Goal: Navigation & Orientation: Find specific page/section

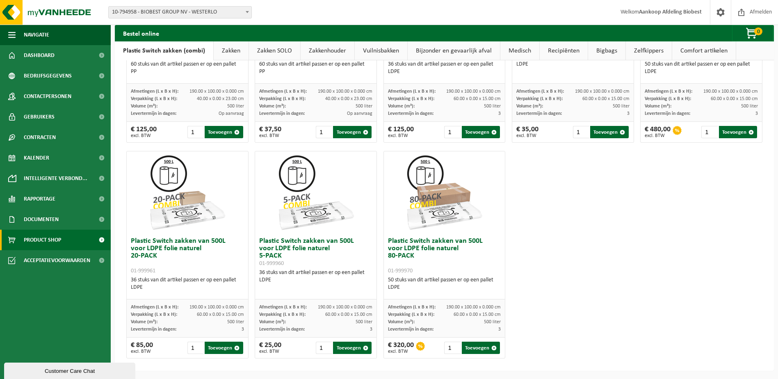
click at [607, 326] on div "Plastic Switch zakken van 300L voor harde kunststoffen 20-PACK 01-999950 60 stu…" at bounding box center [444, 38] width 643 height 647
click at [57, 99] on span "Contactpersonen" at bounding box center [48, 96] width 48 height 21
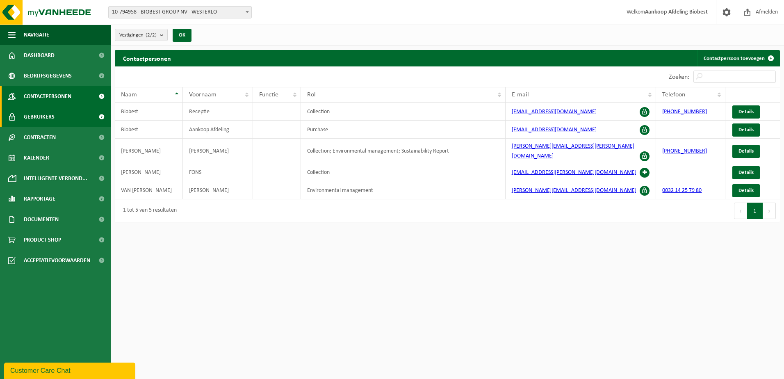
click at [57, 121] on link "Gebruikers" at bounding box center [55, 117] width 111 height 21
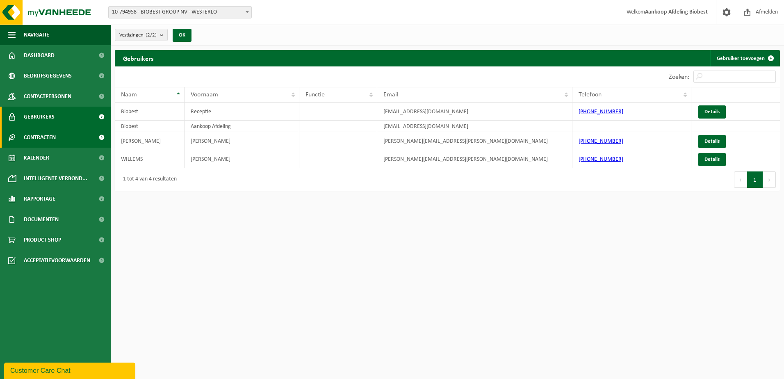
click at [55, 135] on span "Contracten" at bounding box center [40, 137] width 32 height 21
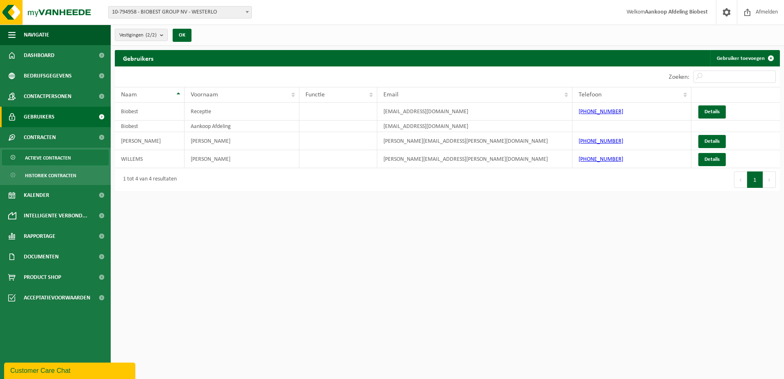
click at [55, 154] on span "Actieve contracten" at bounding box center [48, 158] width 46 height 16
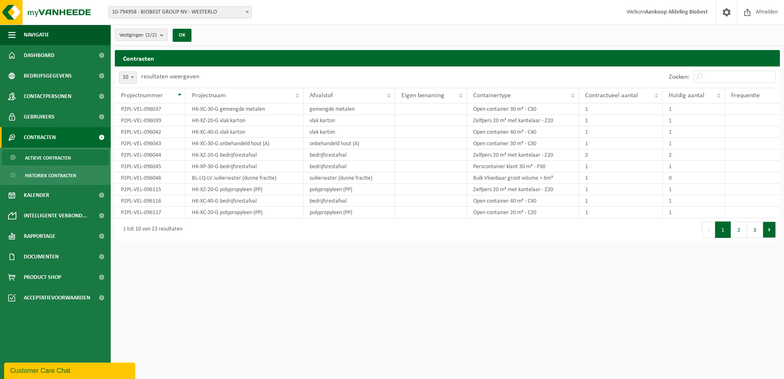
click at [767, 230] on button "Volgende" at bounding box center [769, 229] width 13 height 16
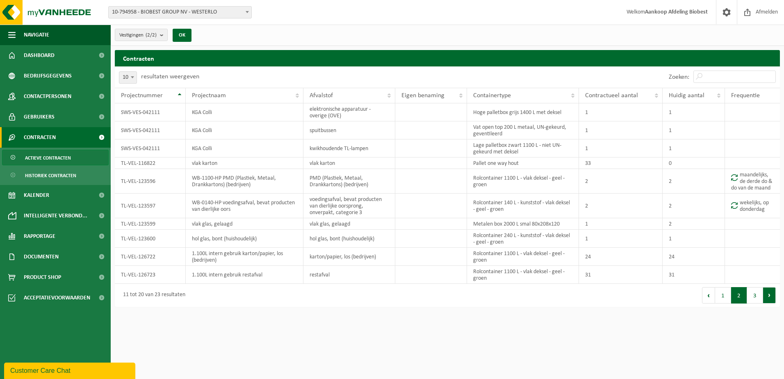
click at [771, 296] on button "Volgende" at bounding box center [769, 295] width 13 height 16
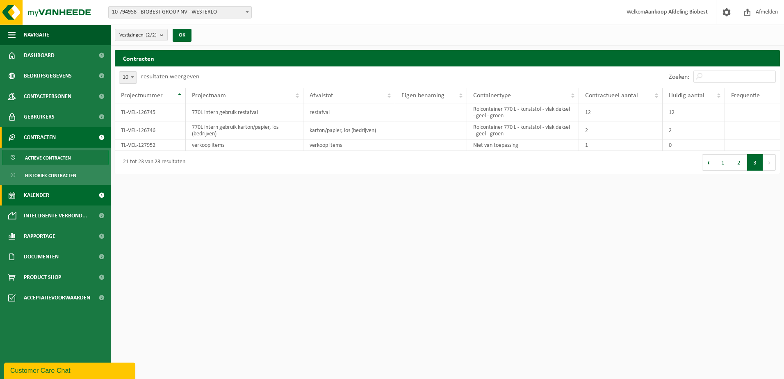
click at [65, 194] on link "Kalender" at bounding box center [55, 195] width 111 height 21
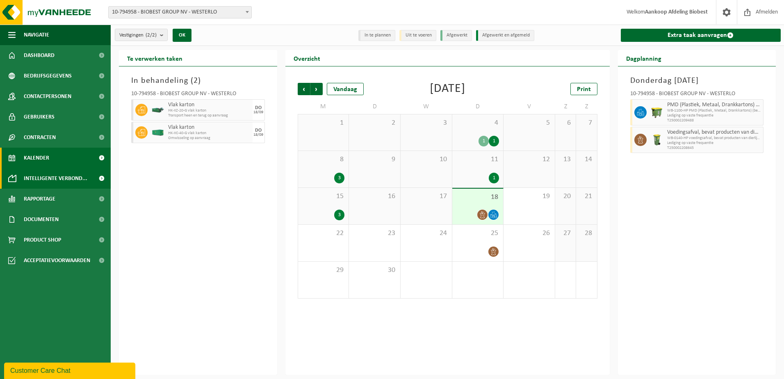
click at [54, 180] on span "Intelligente verbond..." at bounding box center [56, 178] width 64 height 21
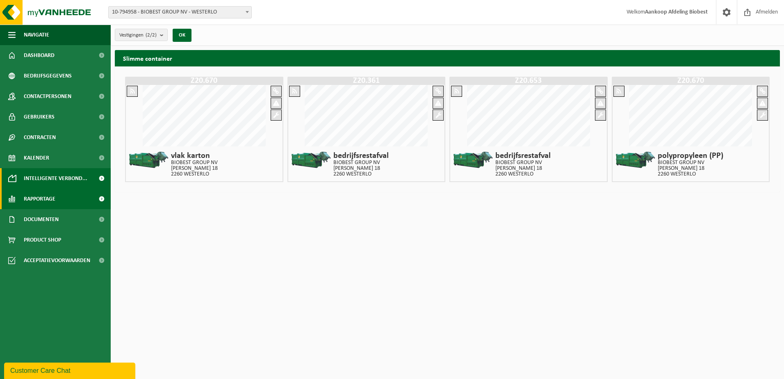
click at [55, 200] on span "Rapportage" at bounding box center [40, 199] width 32 height 21
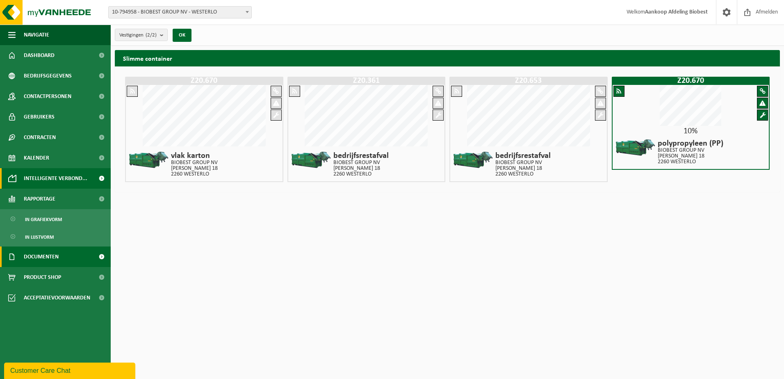
click at [52, 254] on span "Documenten" at bounding box center [41, 256] width 35 height 21
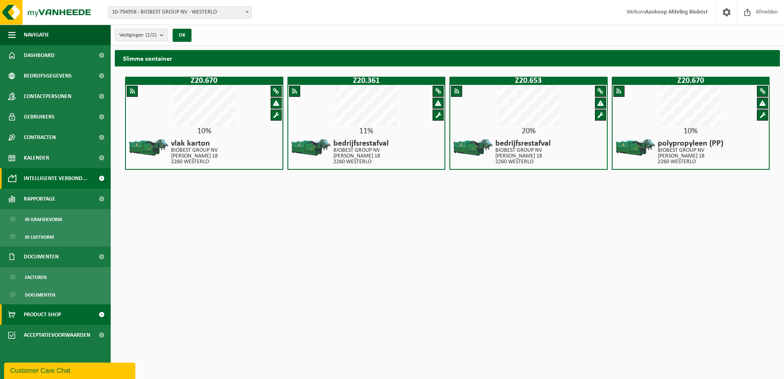
click at [53, 311] on span "Product Shop" at bounding box center [42, 314] width 37 height 21
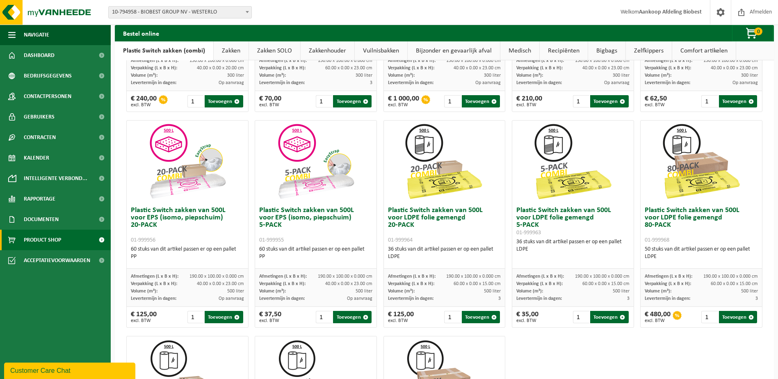
scroll to position [186, 0]
